Goal: Navigation & Orientation: Understand site structure

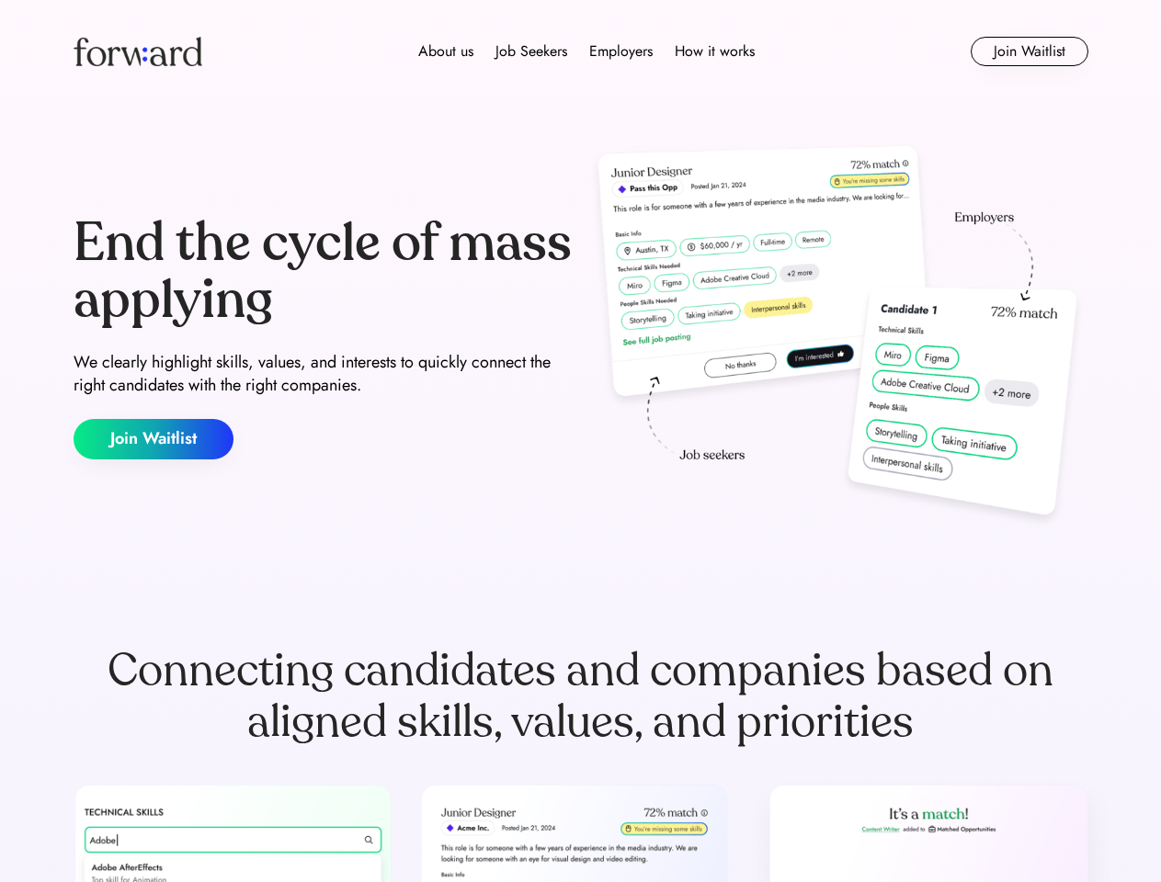
click at [580, 441] on div "End the cycle of mass applying We clearly highlight skills, values, and interes…" at bounding box center [581, 337] width 1015 height 395
click at [581, 51] on div "About us Job Seekers Employers How it works" at bounding box center [586, 51] width 724 height 22
click at [138, 51] on img at bounding box center [138, 51] width 129 height 29
click at [586, 51] on div "About us Job Seekers Employers How it works" at bounding box center [586, 51] width 724 height 22
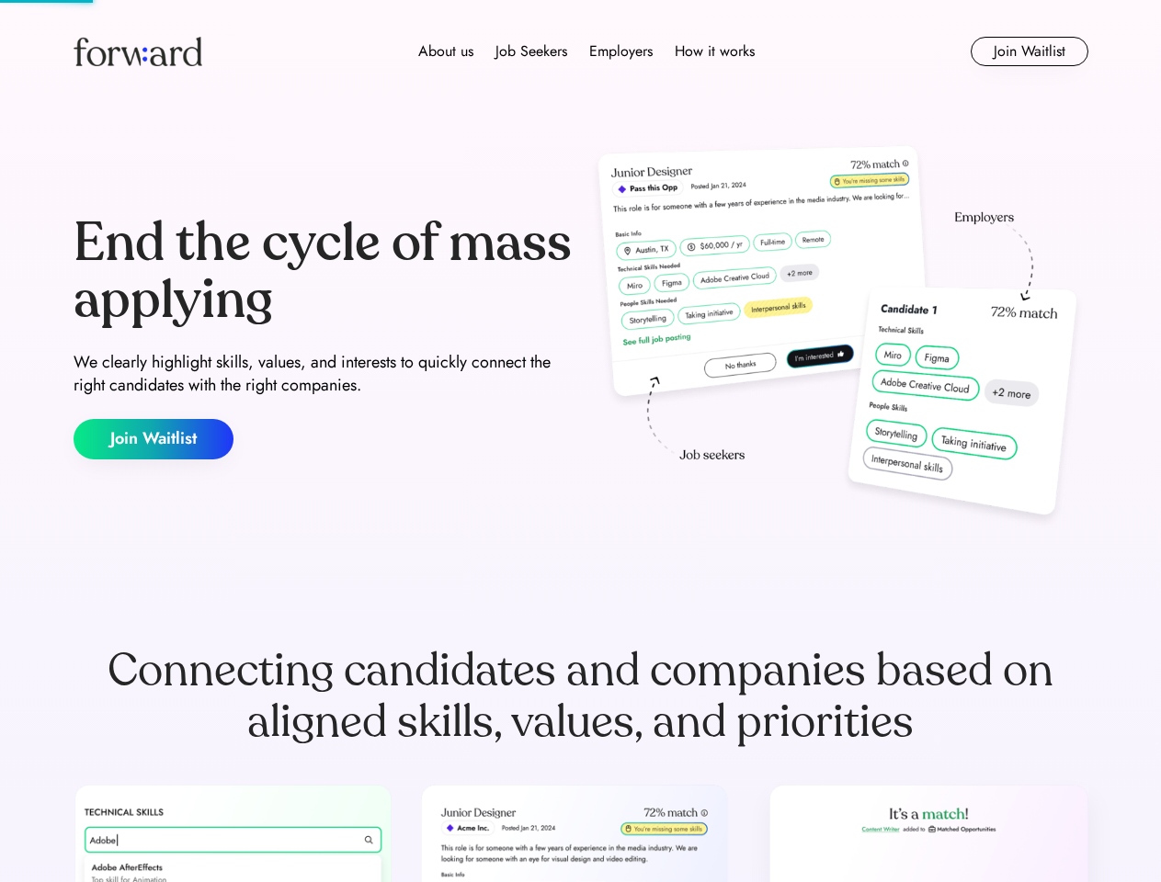
click at [446, 51] on div "About us" at bounding box center [445, 51] width 55 height 22
click at [531, 51] on div "Job Seekers" at bounding box center [531, 51] width 72 height 22
click at [620, 51] on div "Employers" at bounding box center [620, 51] width 63 height 22
click at [713, 51] on div "How it works" at bounding box center [715, 51] width 80 height 22
click at [1028, 51] on button "Join Waitlist" at bounding box center [1029, 51] width 118 height 29
